Goal: Check status: Check status

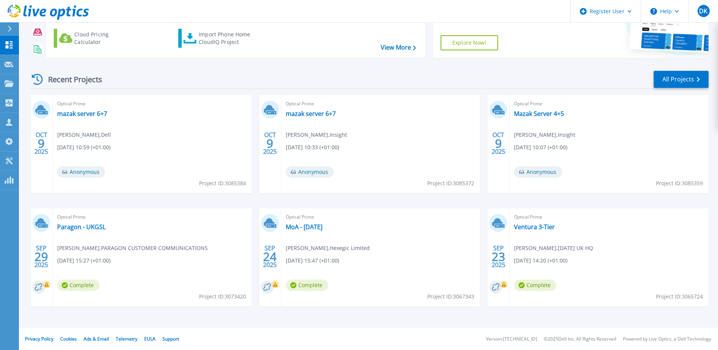
scroll to position [70, 0]
click at [322, 226] on link "MoA - [DATE]" at bounding box center [304, 227] width 37 height 8
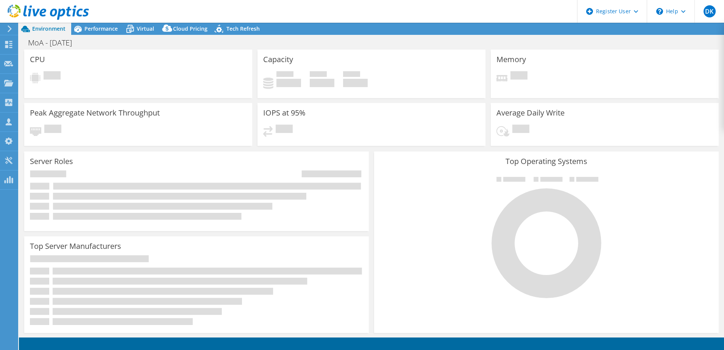
select select "USD"
select select "EULondon"
select select "GBP"
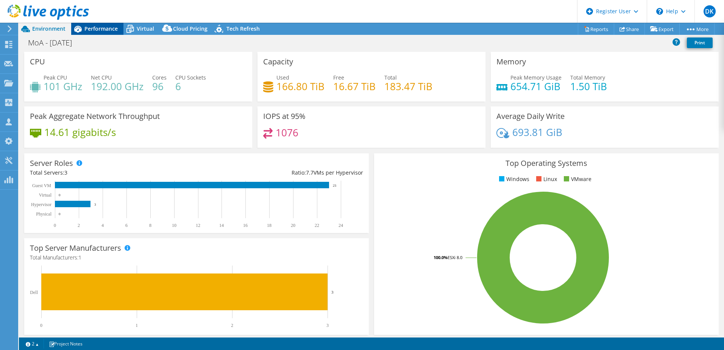
click at [96, 28] on span "Performance" at bounding box center [100, 28] width 33 height 7
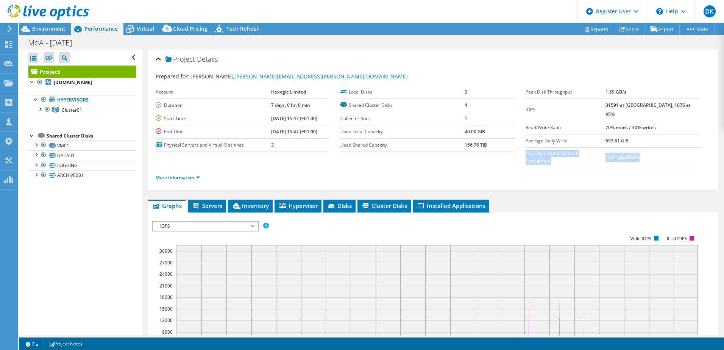
drag, startPoint x: 658, startPoint y: 148, endPoint x: 522, endPoint y: 145, distance: 136.3
click at [525, 147] on tr "Peak Aggregate Network Throughput 14.61 gigabits/s" at bounding box center [611, 156] width 173 height 19
copy tr "Peak Aggregate Network Throughput 14.61 gigabits/s"
click at [51, 24] on div at bounding box center [44, 12] width 89 height 25
click at [52, 29] on span "Environment" at bounding box center [48, 28] width 33 height 7
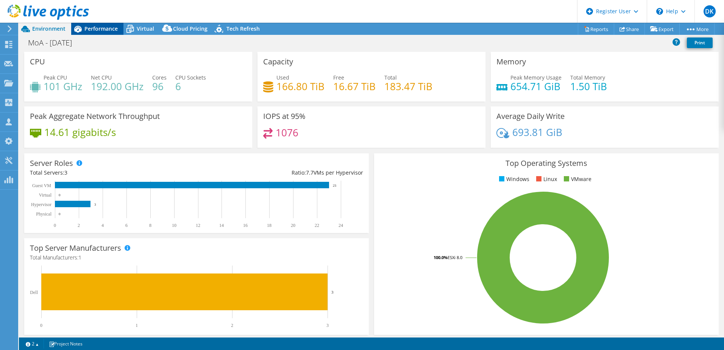
click at [105, 29] on span "Performance" at bounding box center [100, 28] width 33 height 7
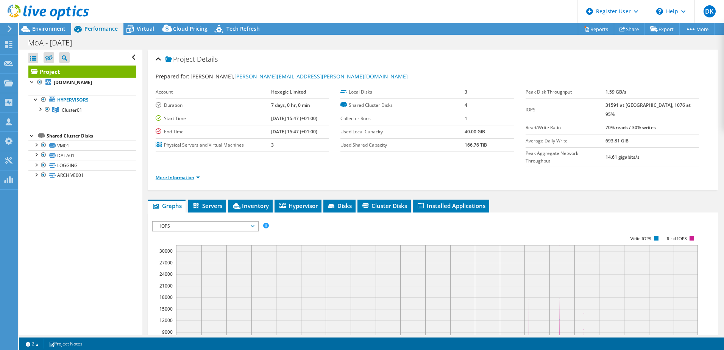
click at [181, 174] on link "More Information" at bounding box center [178, 177] width 44 height 6
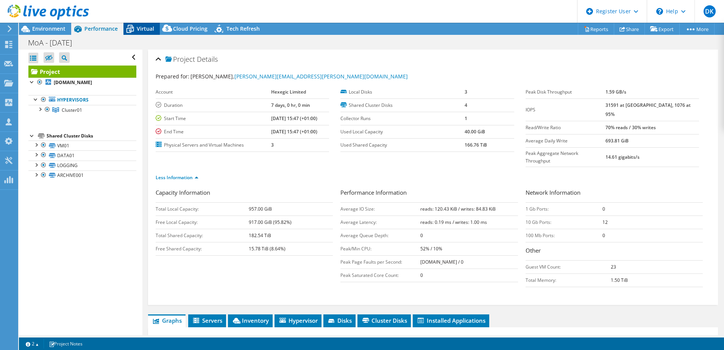
click at [151, 28] on span "Virtual" at bounding box center [145, 28] width 17 height 7
select select "EULondon"
select select "GBP"
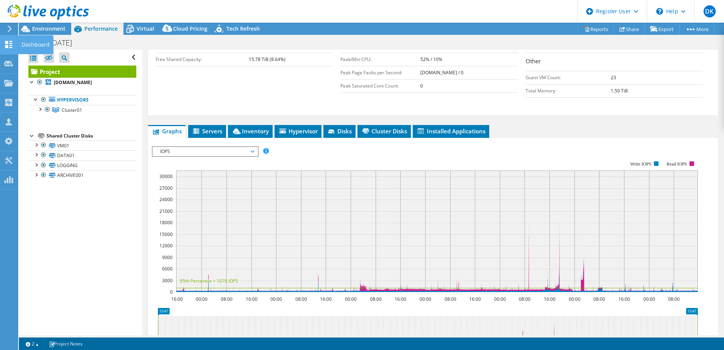
click at [10, 43] on use at bounding box center [8, 44] width 7 height 7
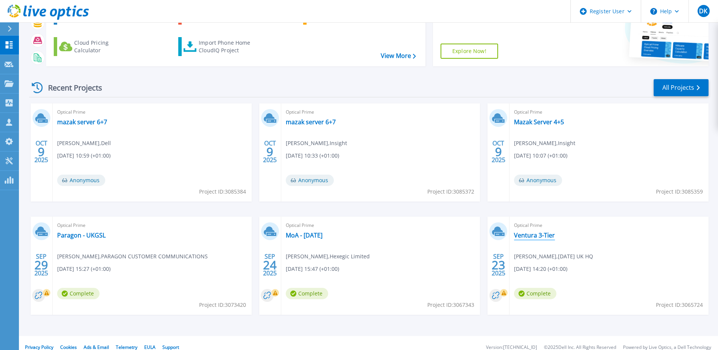
scroll to position [70, 0]
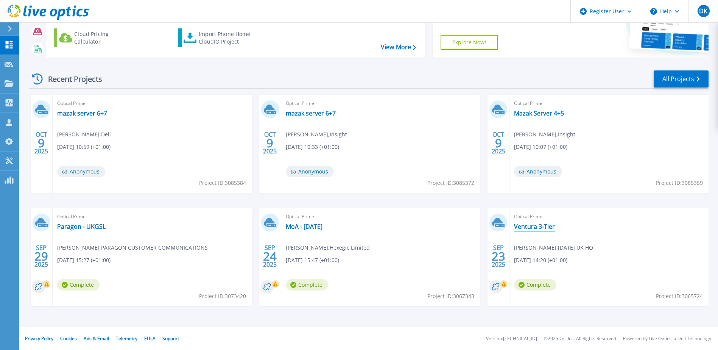
click at [543, 225] on link "Ventura 3-Tier" at bounding box center [534, 227] width 41 height 8
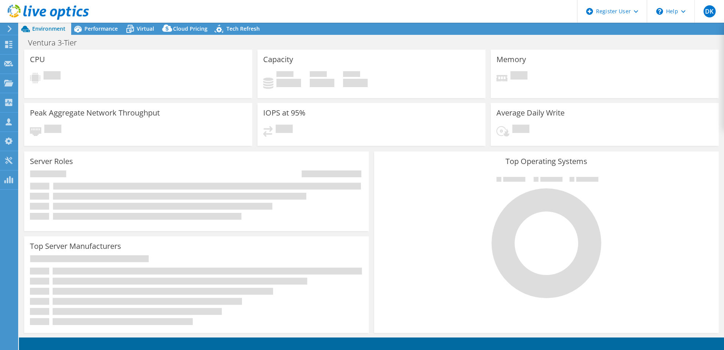
select select "EULondon"
select select "GBP"
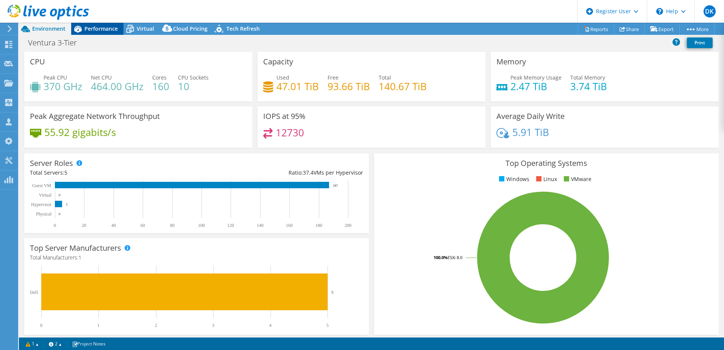
click at [104, 27] on span "Performance" at bounding box center [100, 28] width 33 height 7
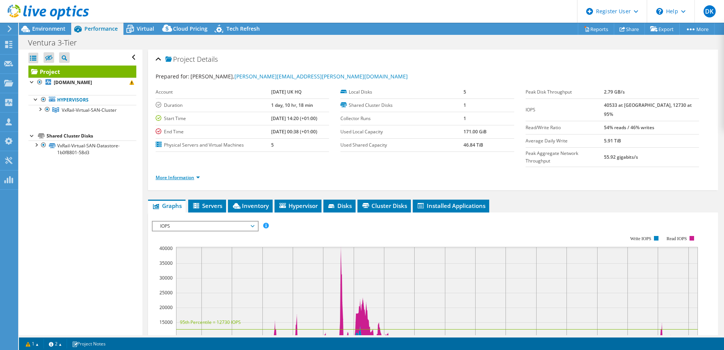
click at [184, 174] on link "More Information" at bounding box center [178, 177] width 44 height 6
